Goal: Task Accomplishment & Management: Complete application form

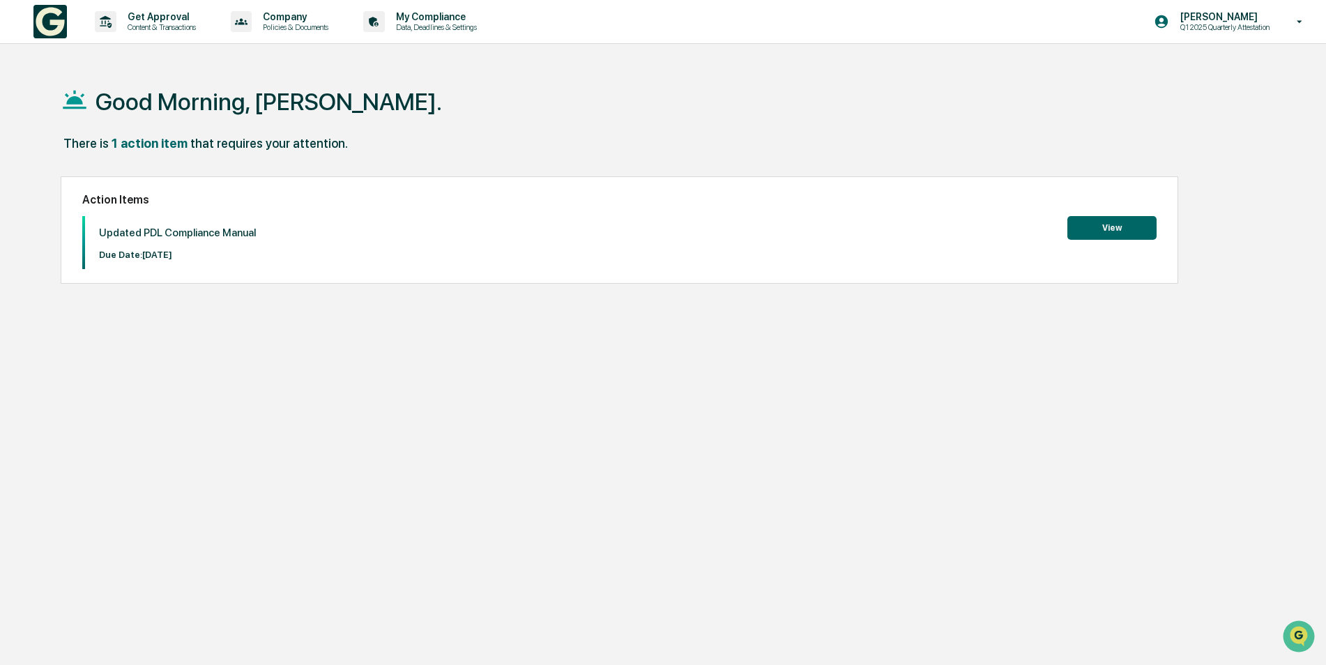
click at [1099, 221] on button "View" at bounding box center [1111, 228] width 89 height 24
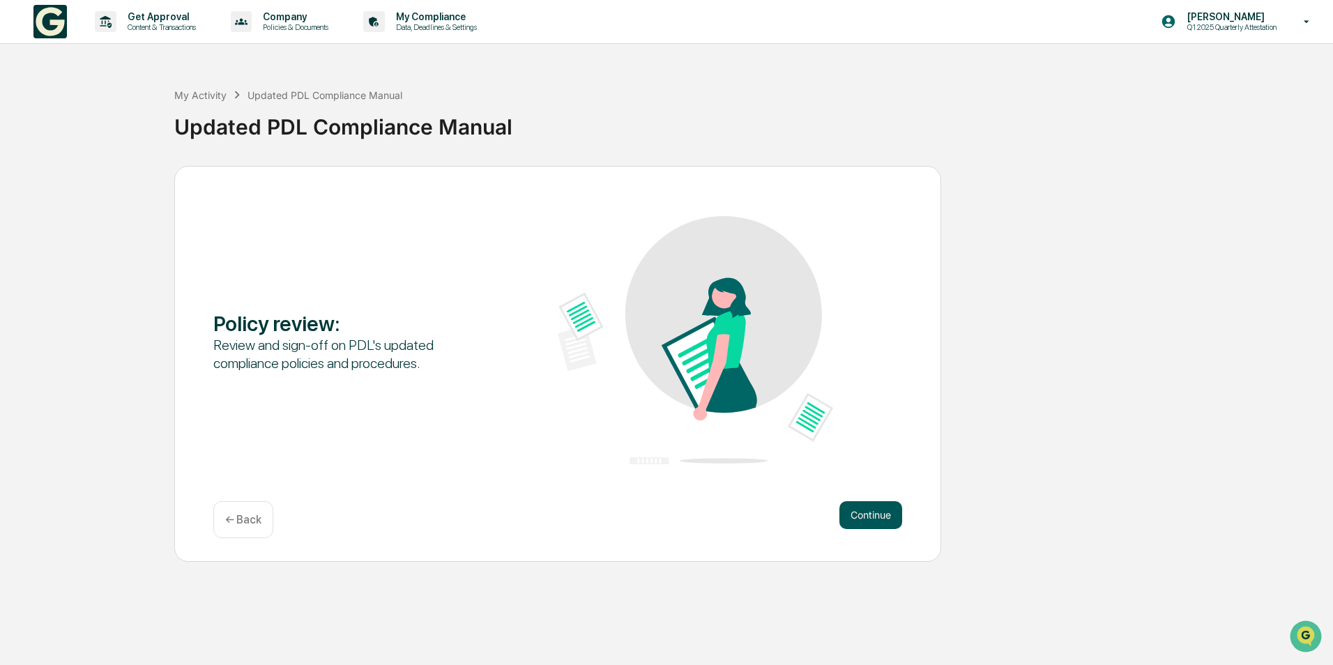
click at [871, 518] on button "Continue" at bounding box center [870, 515] width 63 height 28
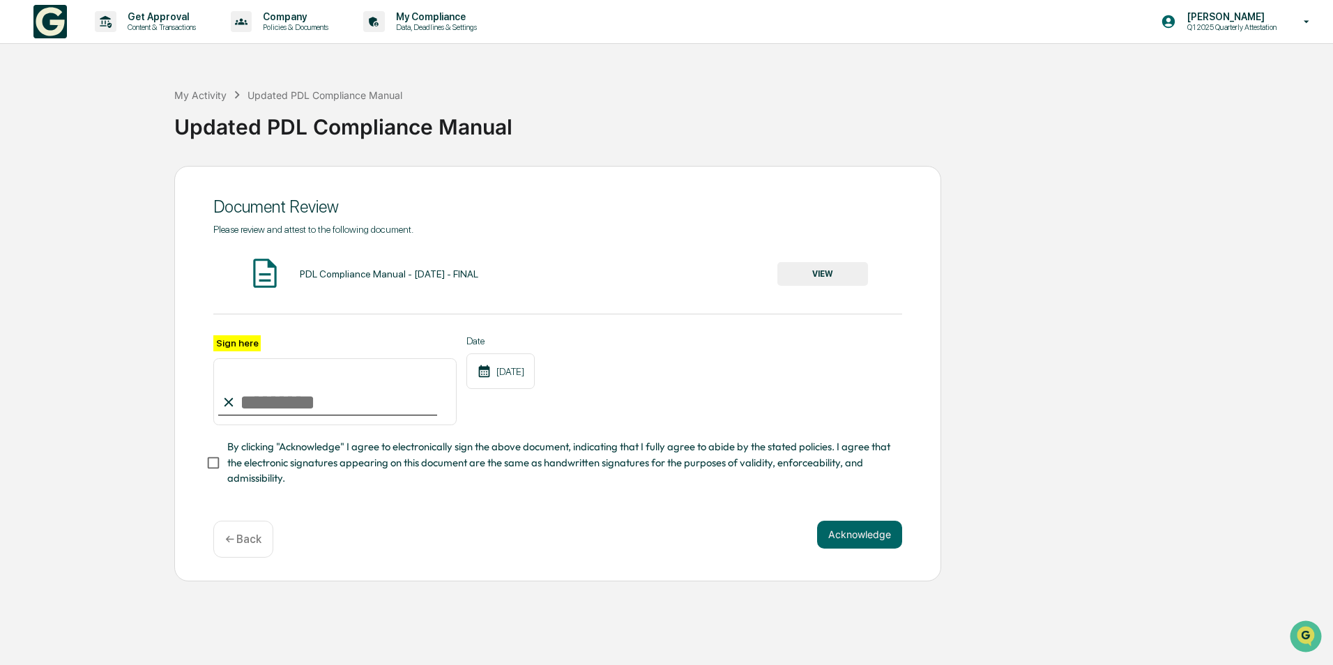
click at [827, 268] on button "VIEW" at bounding box center [822, 274] width 91 height 24
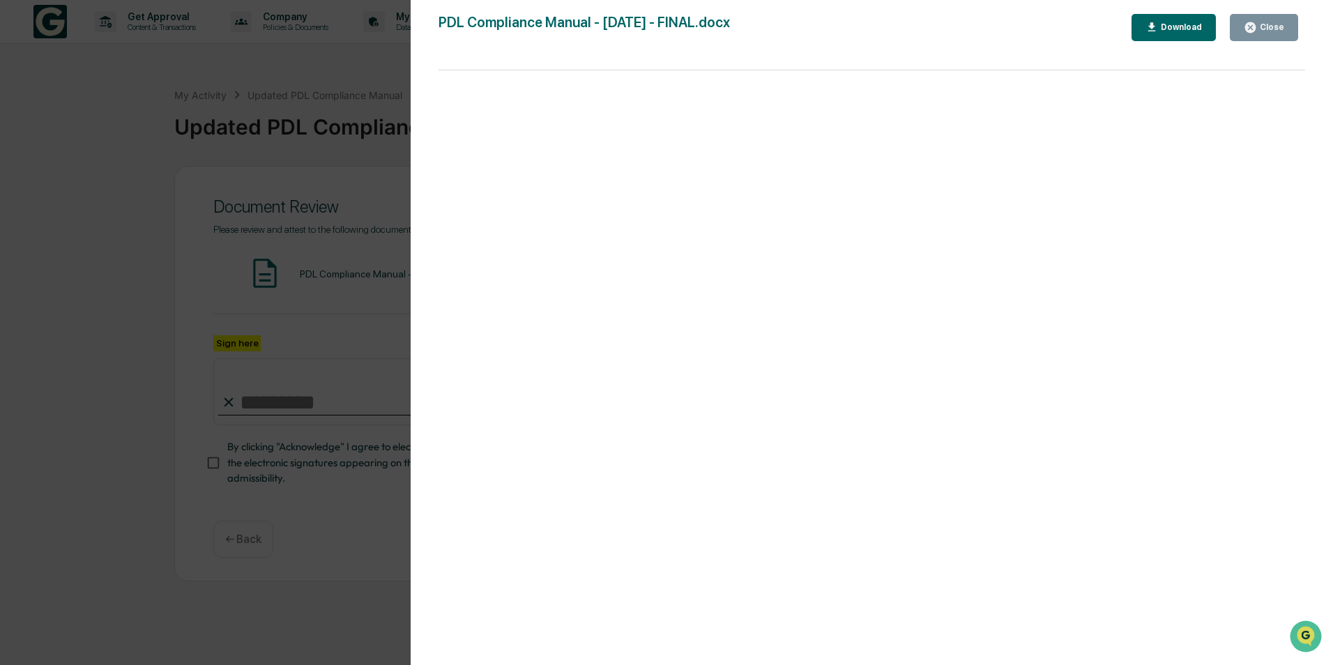
click at [1190, 33] on div "Download" at bounding box center [1173, 27] width 57 height 13
click at [1253, 30] on icon "button" at bounding box center [1250, 27] width 10 height 10
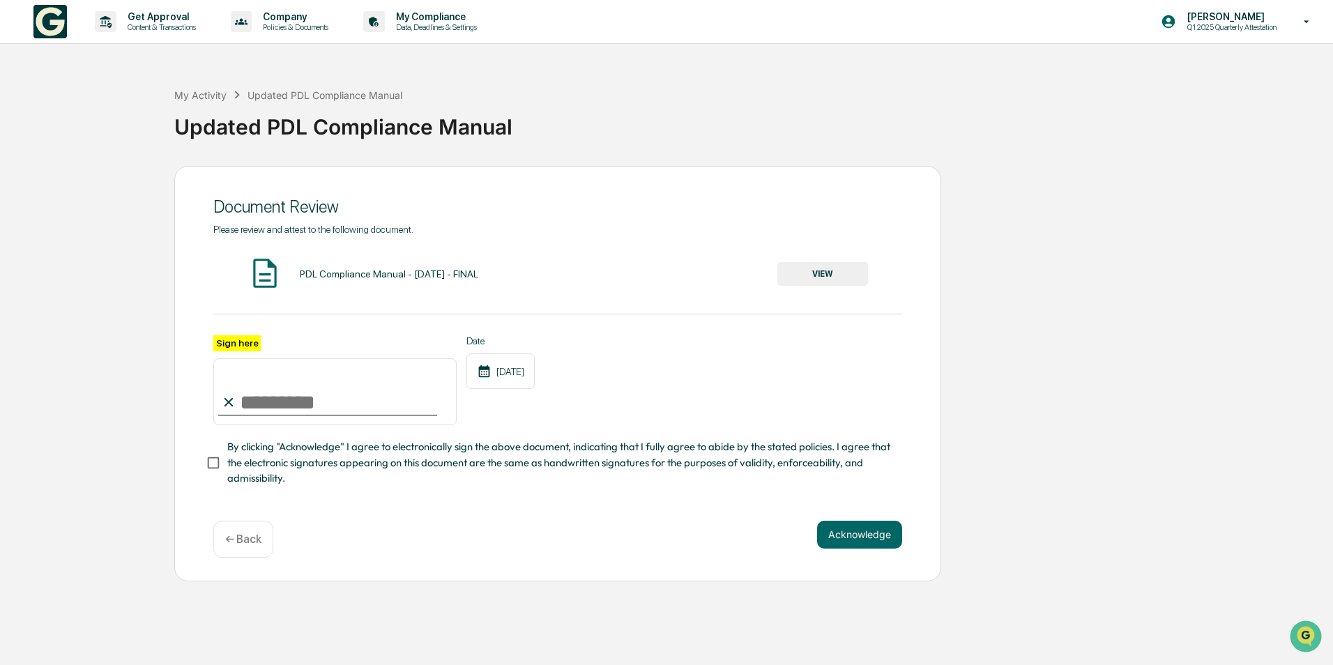
click at [271, 402] on input "Sign here" at bounding box center [334, 391] width 243 height 67
type input "**********"
click at [863, 537] on button "Acknowledge" at bounding box center [859, 535] width 85 height 28
